Goal: Information Seeking & Learning: Learn about a topic

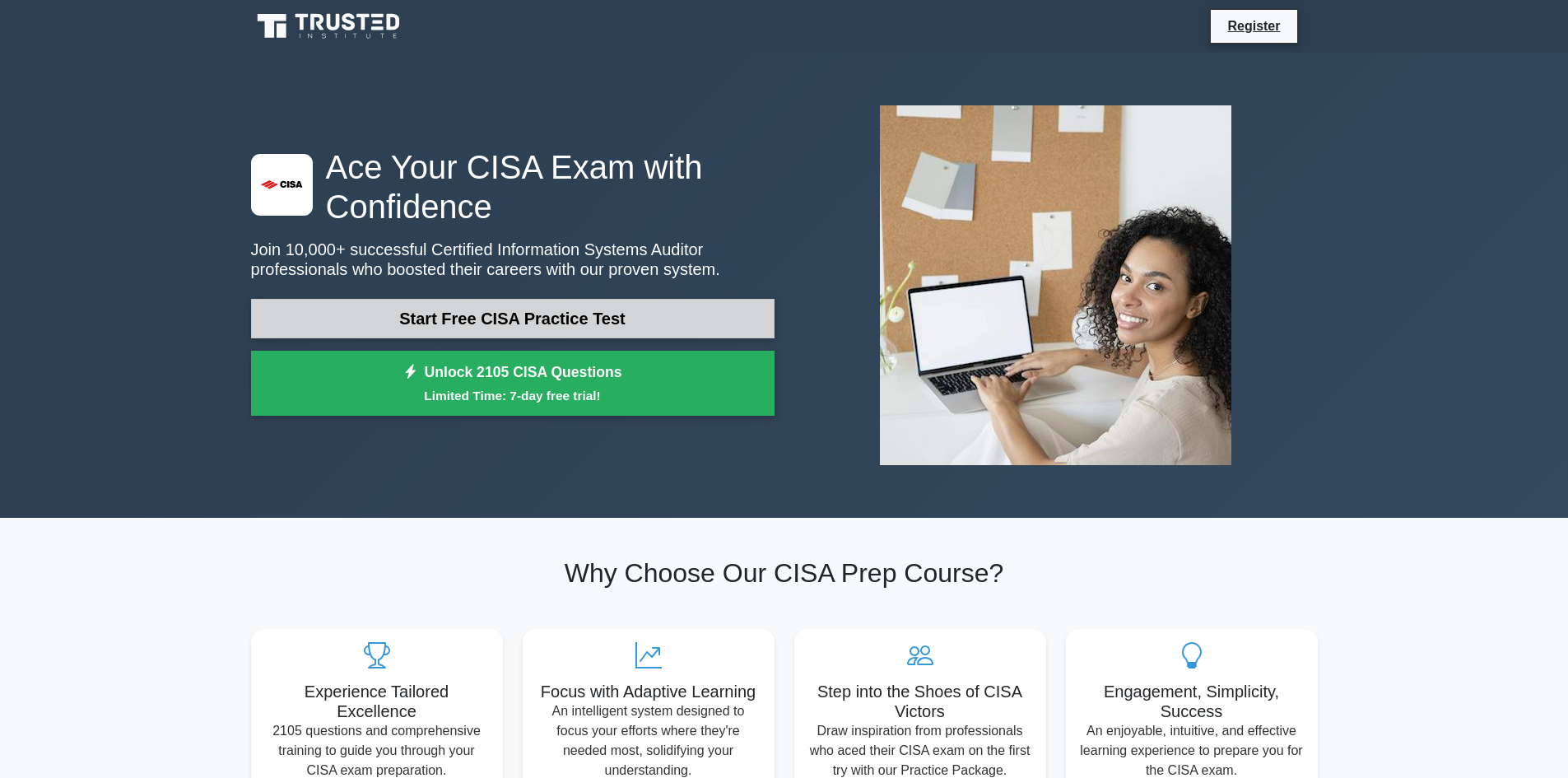
click at [542, 314] on link "Start Free CISA Practice Test" at bounding box center [513, 318] width 524 height 39
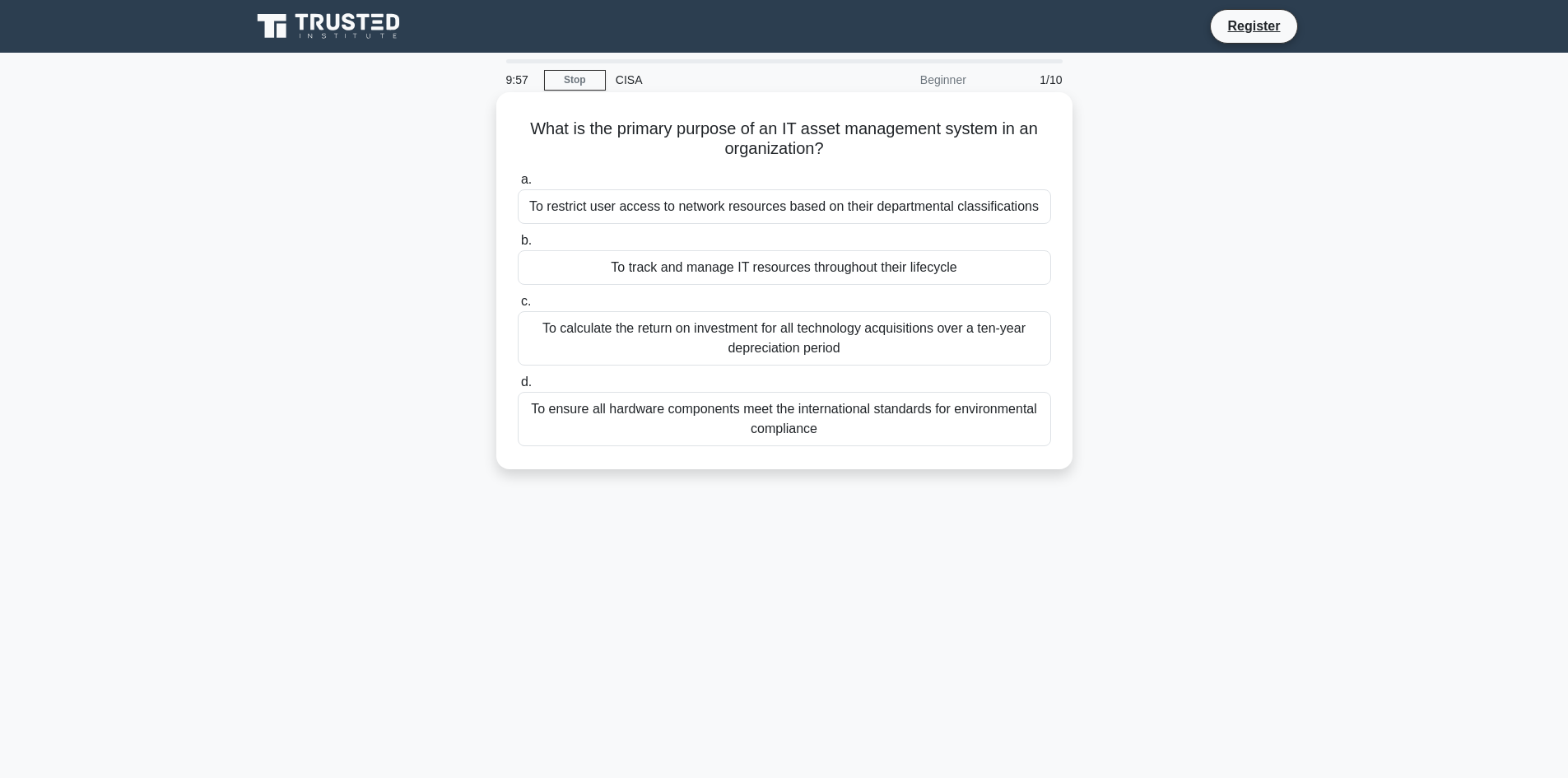
click at [580, 270] on div "To track and manage IT resources throughout their lifecycle" at bounding box center [784, 267] width 533 height 35
click at [517, 247] on input "b. To track and manage IT resources throughout their lifecycle" at bounding box center [517, 240] width 0 height 10
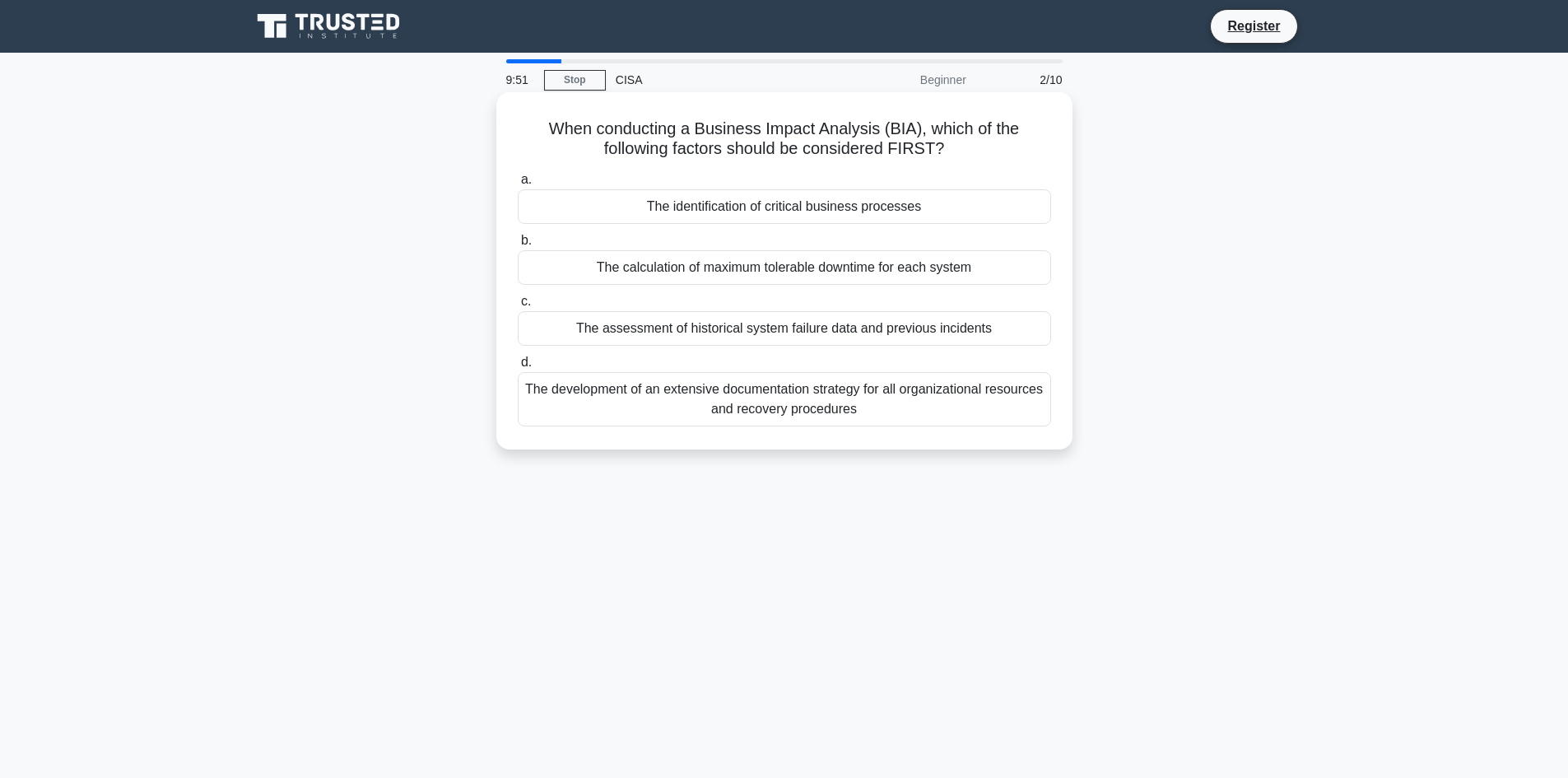
click at [796, 400] on div "The development of an extensive documentation strategy for all organizational r…" at bounding box center [784, 399] width 533 height 54
click at [517, 368] on input "d. The development of an extensive documentation strategy for all organizationa…" at bounding box center [517, 361] width 0 height 10
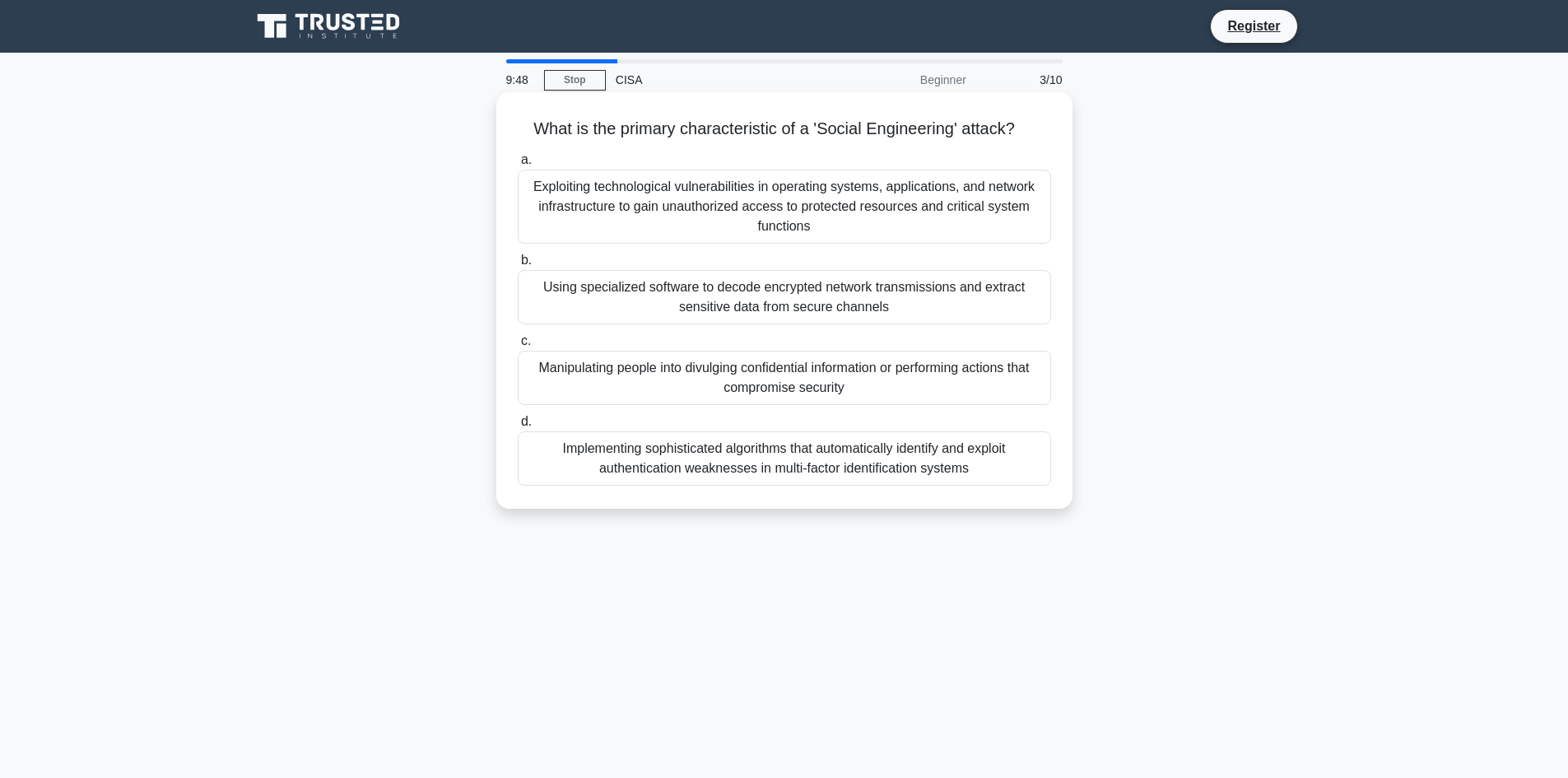
click at [725, 306] on div "Using specialized software to decode encrypted network transmissions and extrac…" at bounding box center [784, 297] width 533 height 54
click at [517, 266] on input "b. Using specialized software to decode encrypted network transmissions and ext…" at bounding box center [517, 260] width 0 height 10
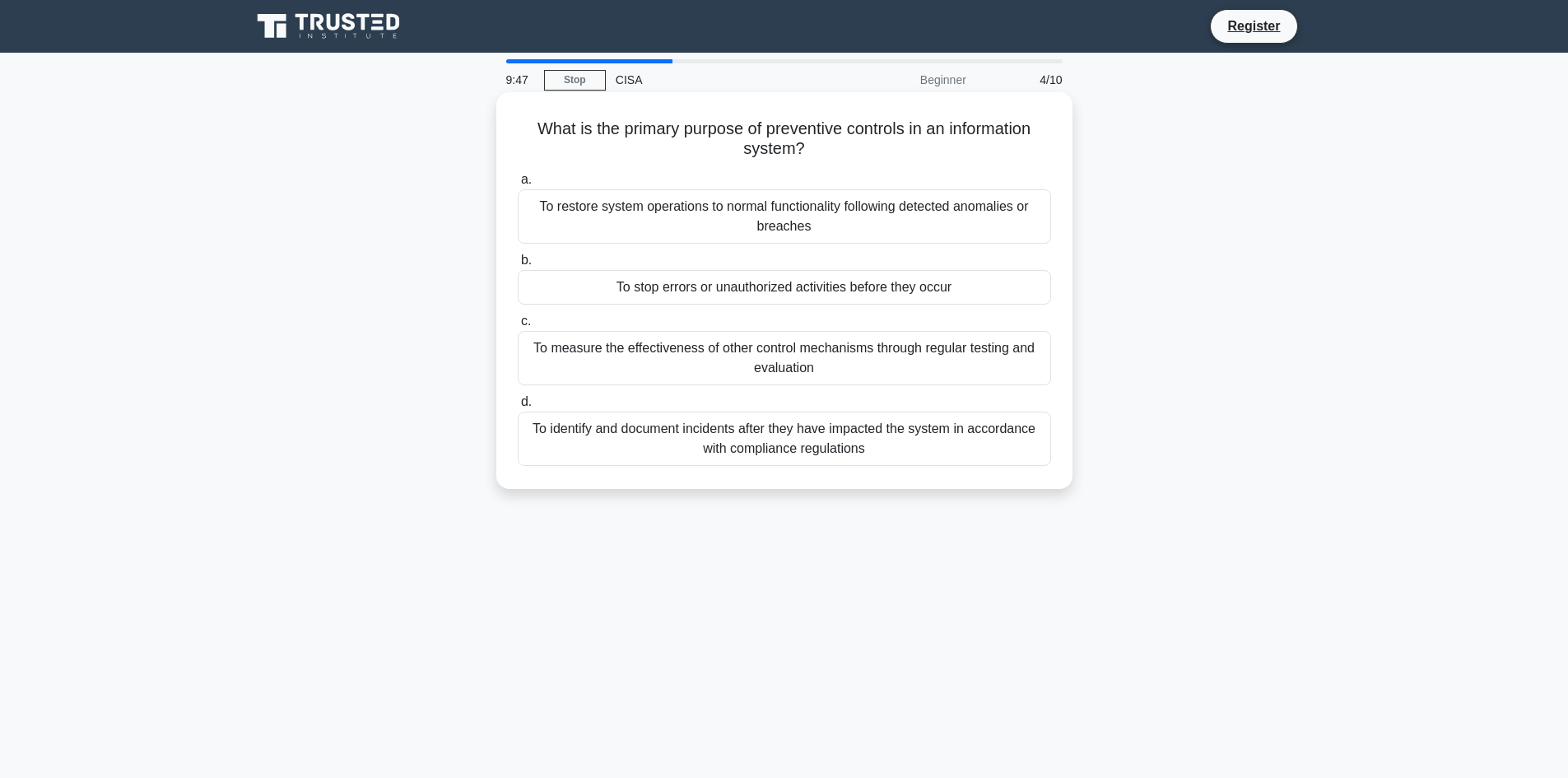
click at [742, 210] on div "To restore system operations to normal functionality following detected anomali…" at bounding box center [784, 217] width 533 height 54
click at [517, 185] on input "a. To restore system operations to normal functionality following detected anom…" at bounding box center [517, 179] width 0 height 10
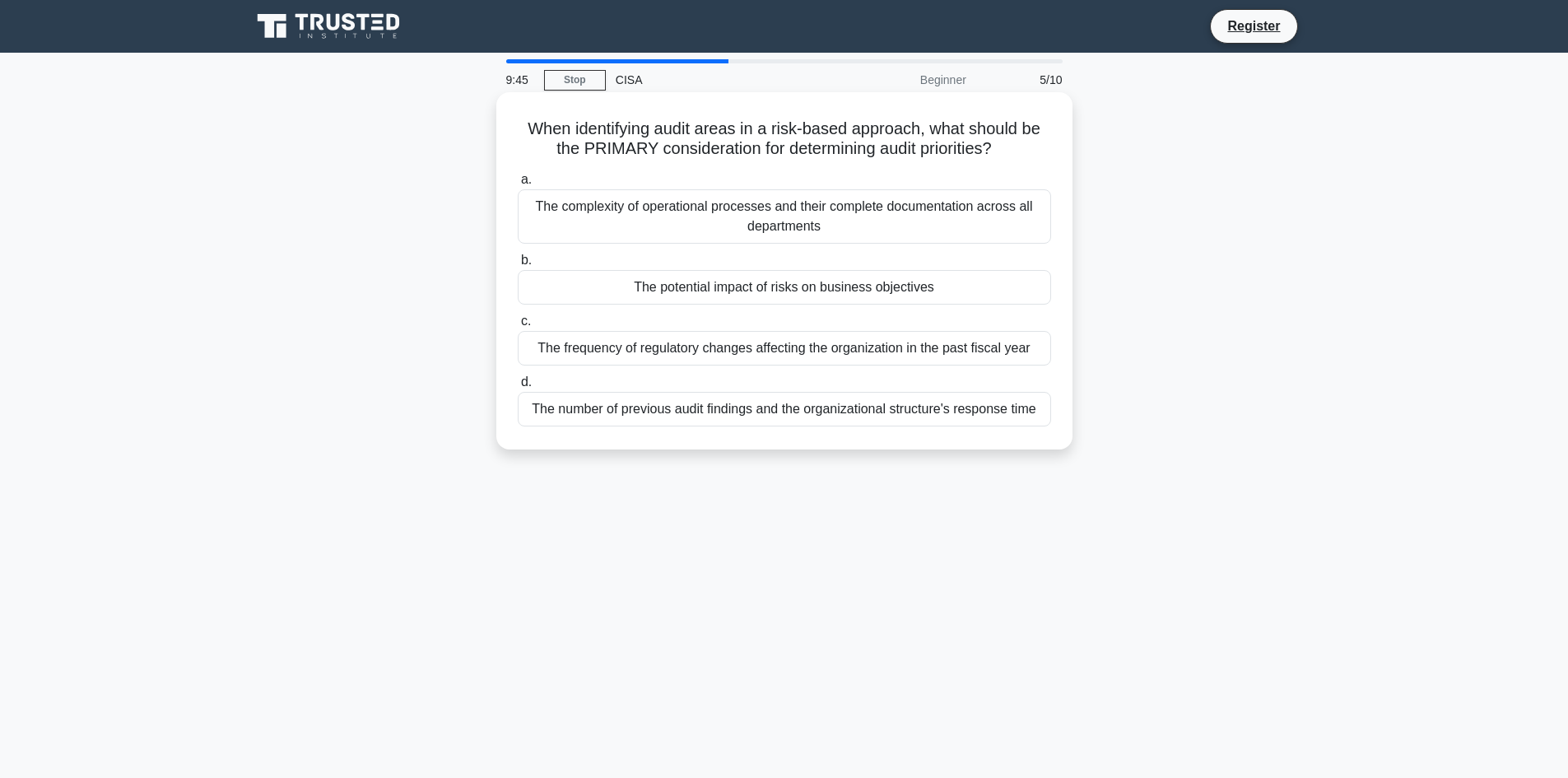
click at [719, 291] on div "The potential impact of risks on business objectives" at bounding box center [784, 287] width 533 height 35
click at [517, 266] on input "b. The potential impact of risks on business objectives" at bounding box center [517, 260] width 0 height 10
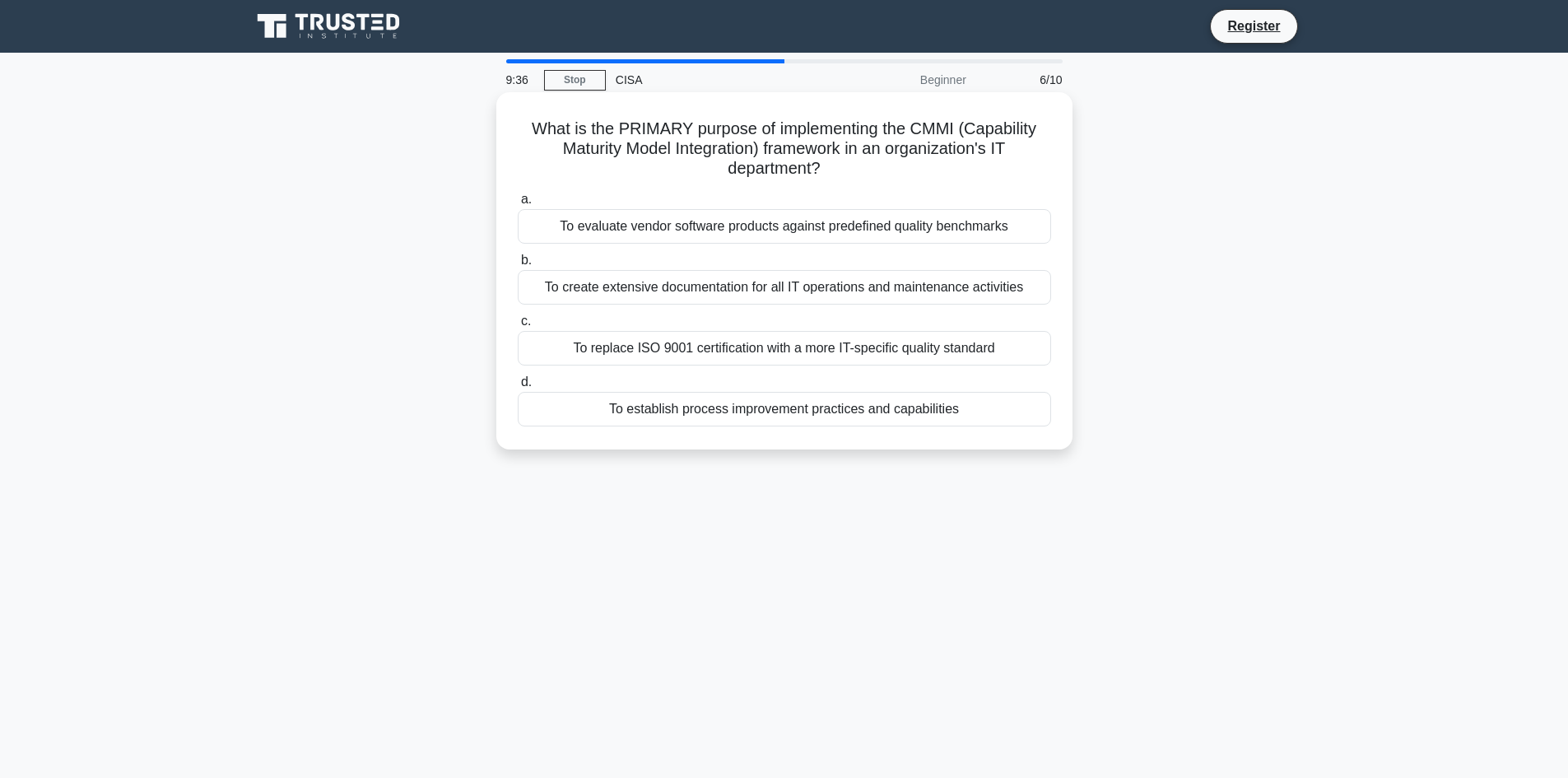
click at [540, 350] on div "To replace ISO 9001 certification with a more IT-specific quality standard" at bounding box center [784, 347] width 533 height 35
click at [517, 327] on input "c. To replace ISO 9001 certification with a more IT-specific quality standard" at bounding box center [517, 320] width 0 height 10
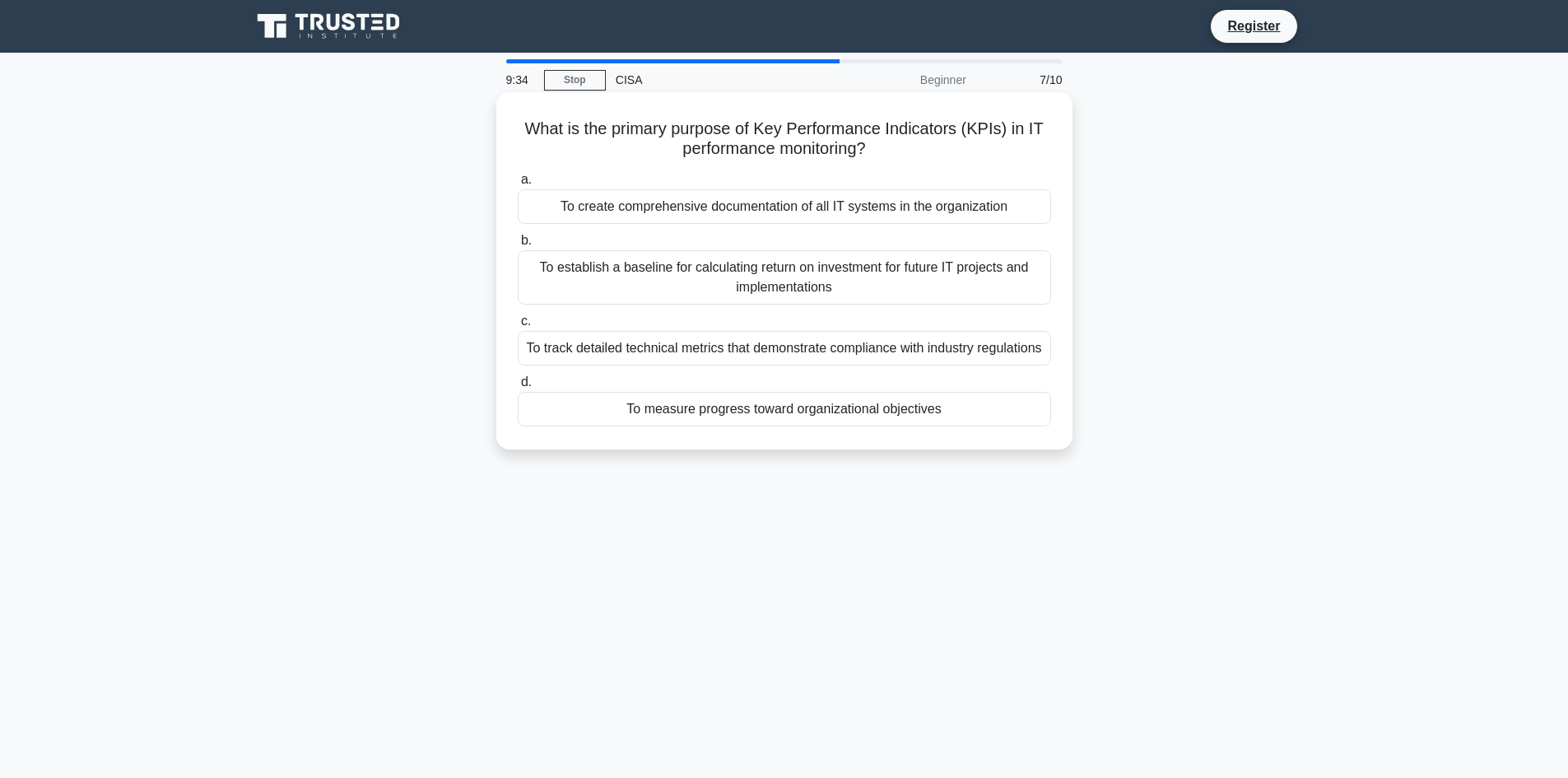
click at [530, 406] on div "To measure progress toward organizational objectives" at bounding box center [784, 408] width 533 height 35
click at [517, 388] on input "d. To measure progress toward organizational objectives" at bounding box center [517, 382] width 0 height 10
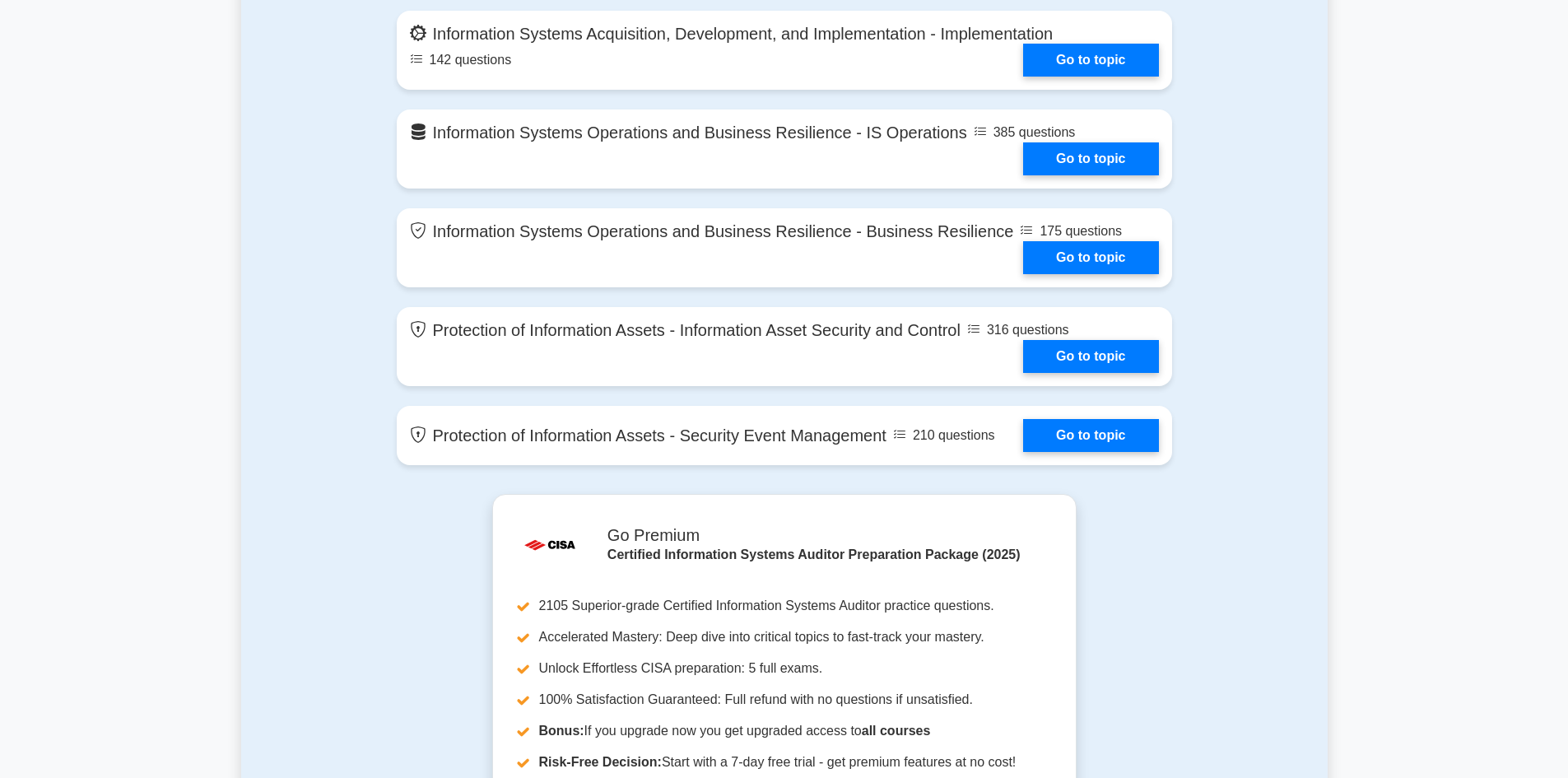
scroll to position [2058, 0]
